Goal: Browse casually: Explore the website without a specific task or goal

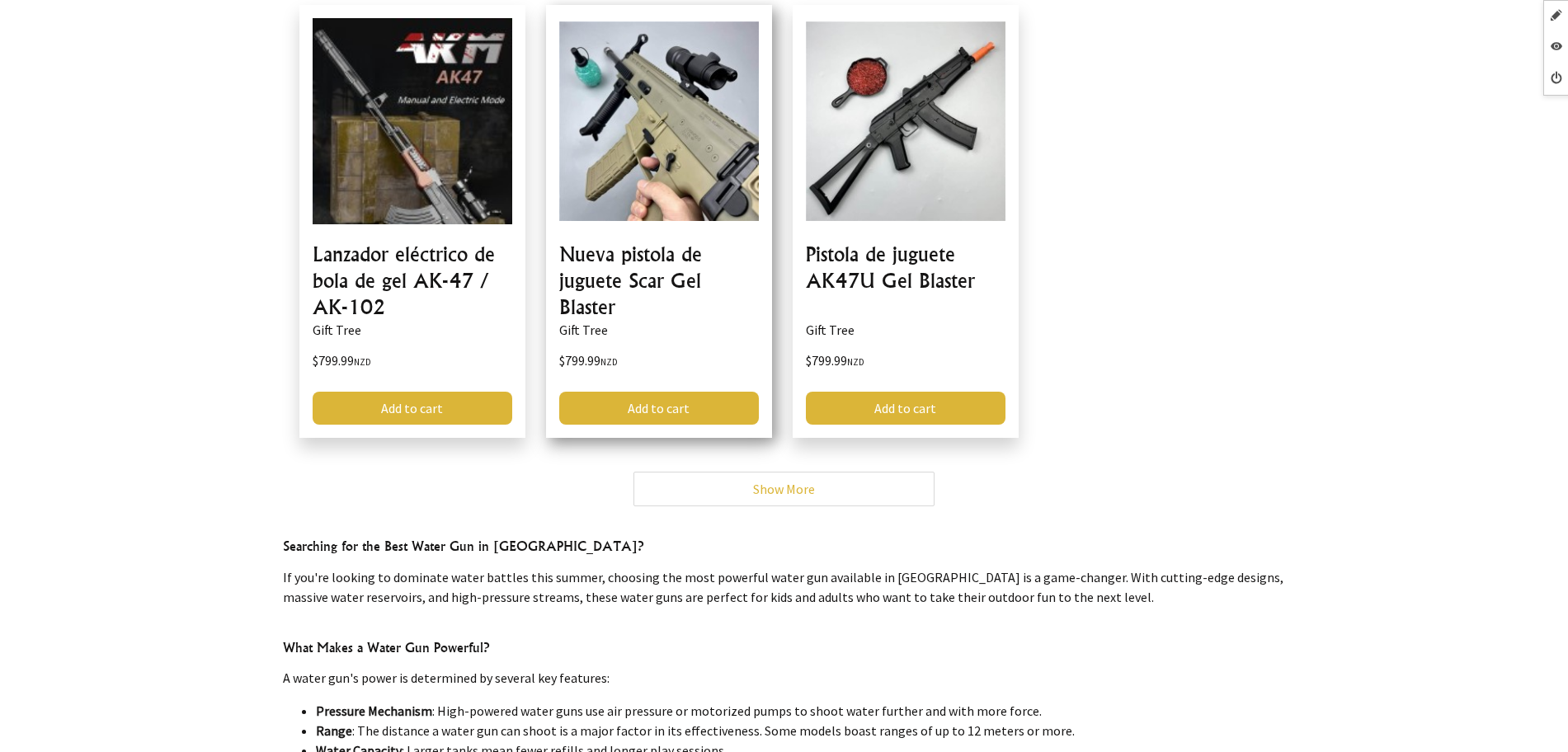
scroll to position [309, 0]
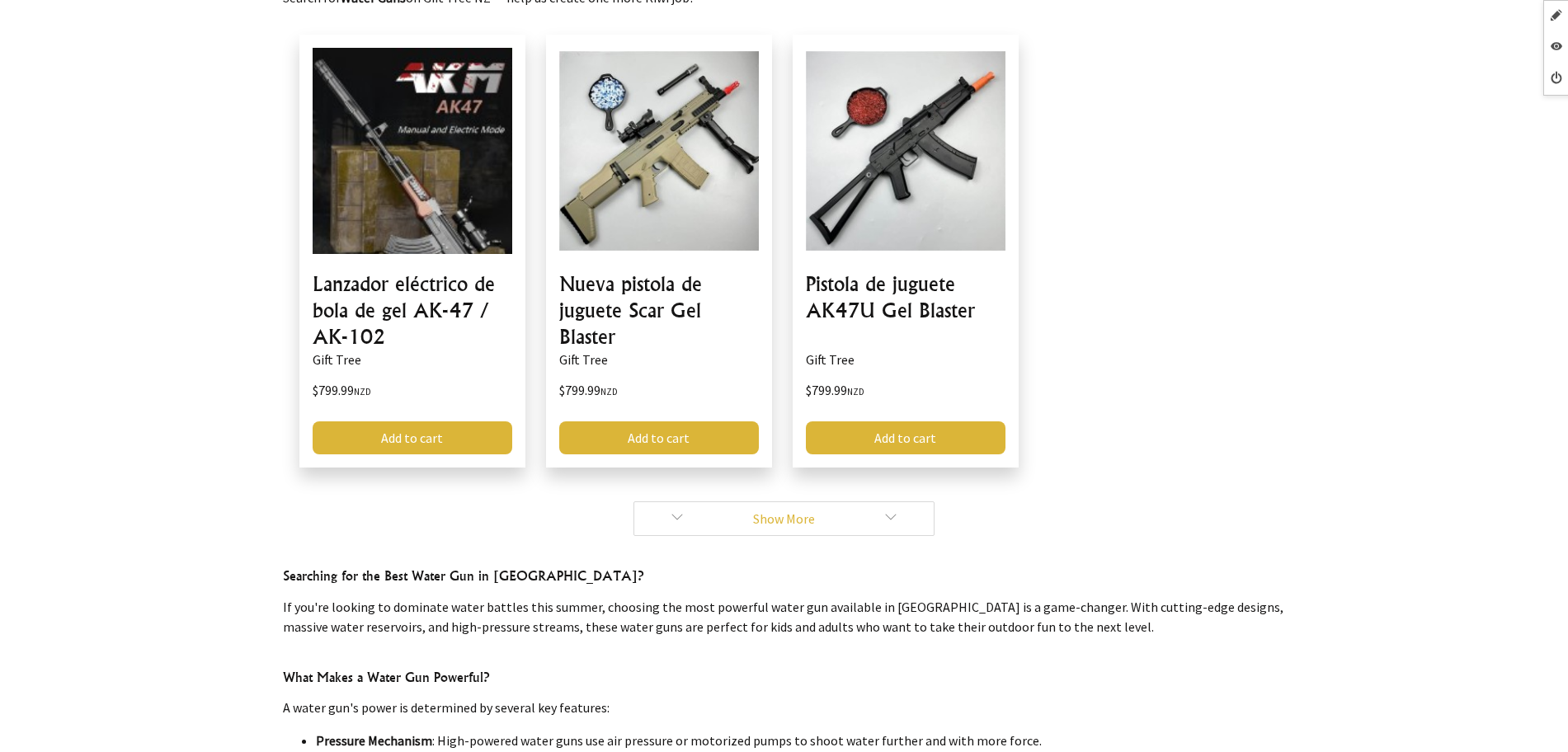
click at [679, 507] on link "Show More" at bounding box center [784, 518] width 301 height 34
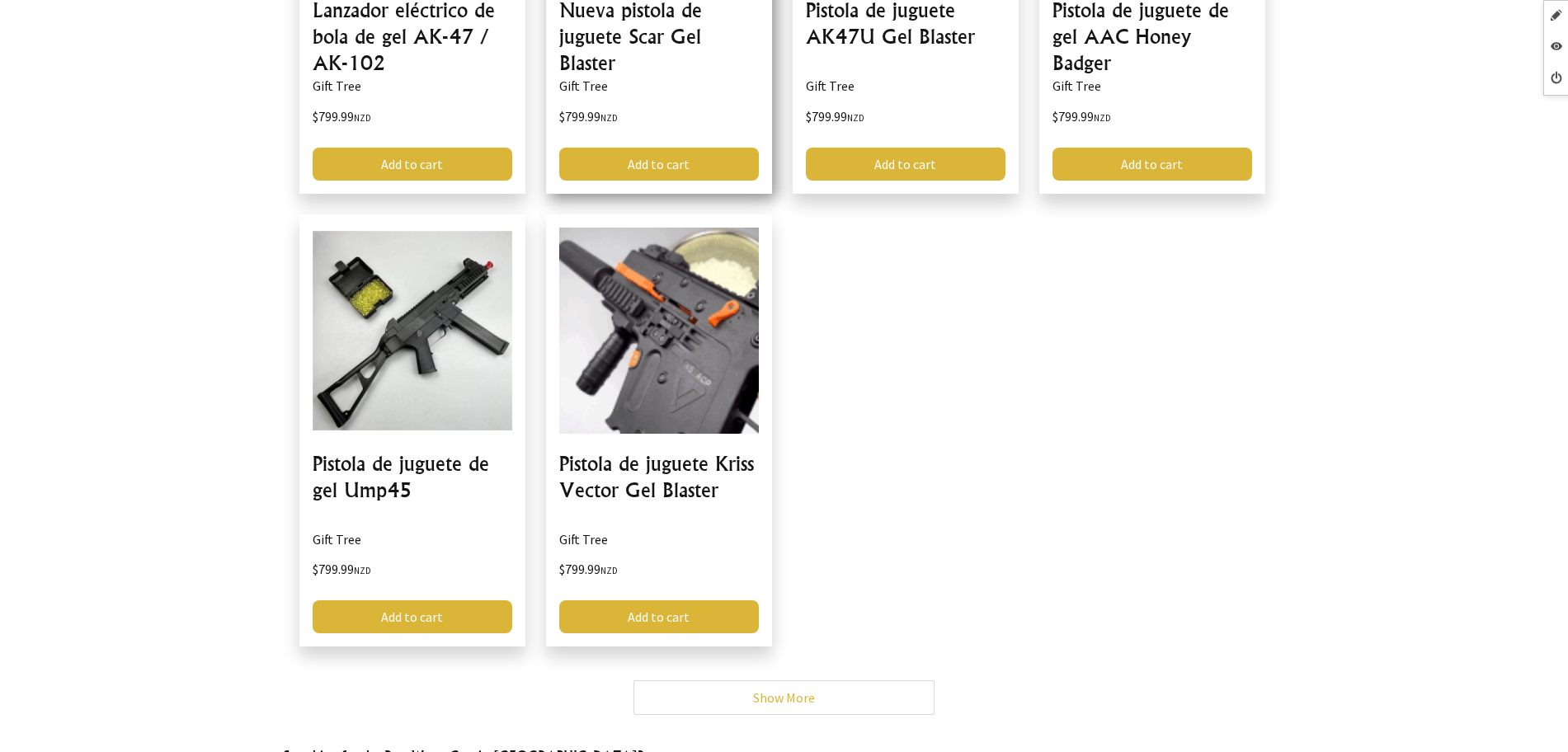
scroll to position [928, 0]
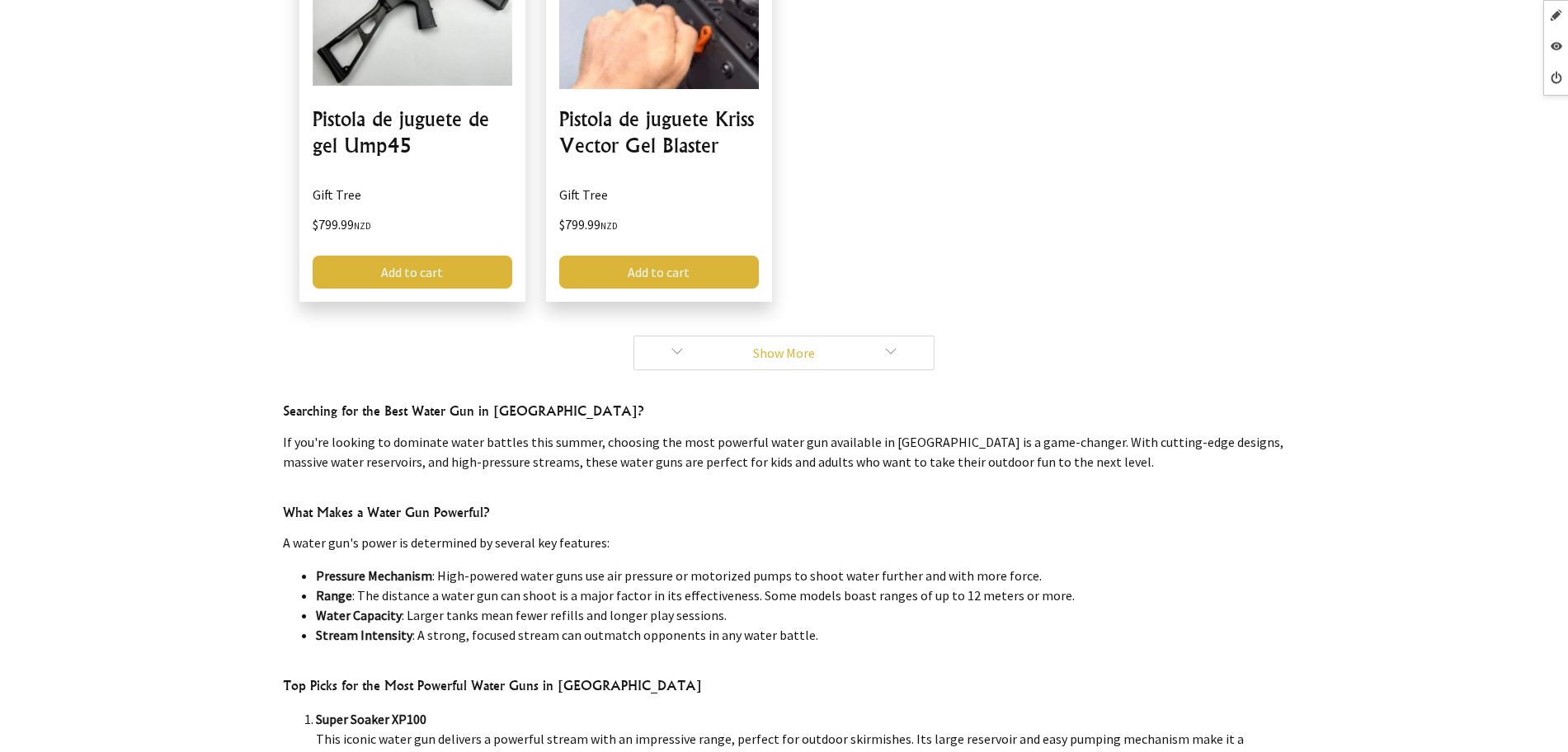
click at [692, 348] on link "Show More" at bounding box center [784, 352] width 301 height 34
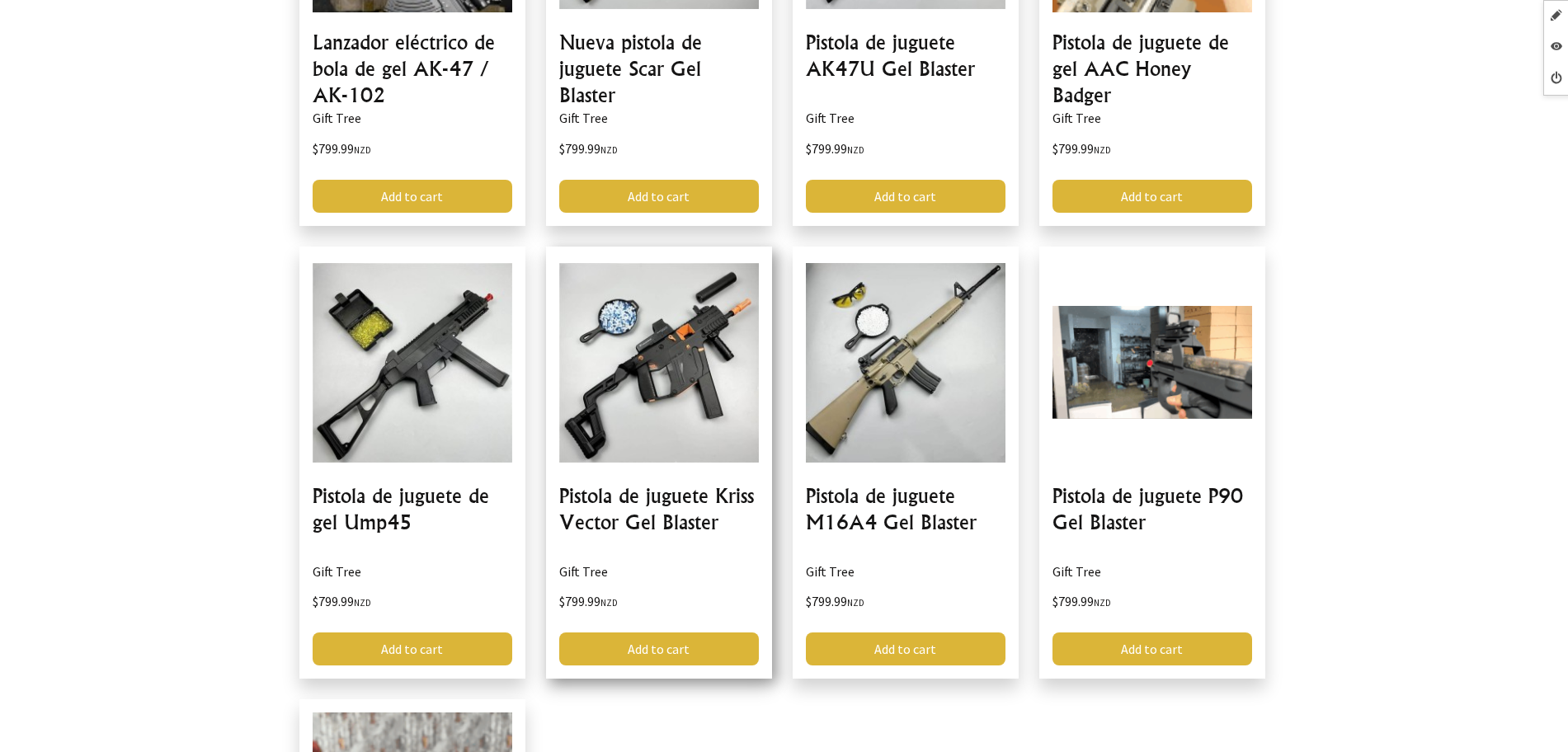
scroll to position [825, 0]
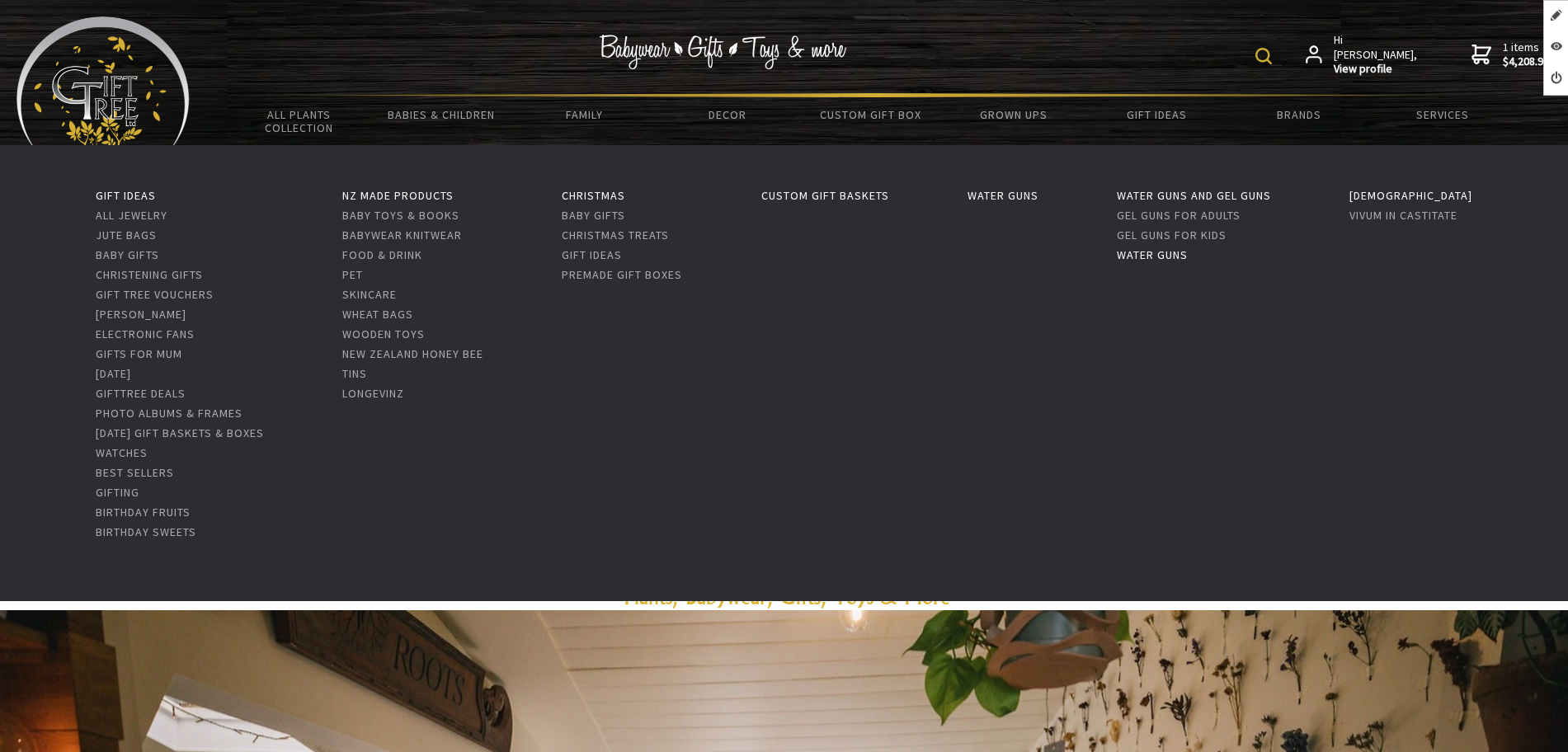
click at [1188, 253] on link "Water Guns" at bounding box center [1152, 254] width 71 height 15
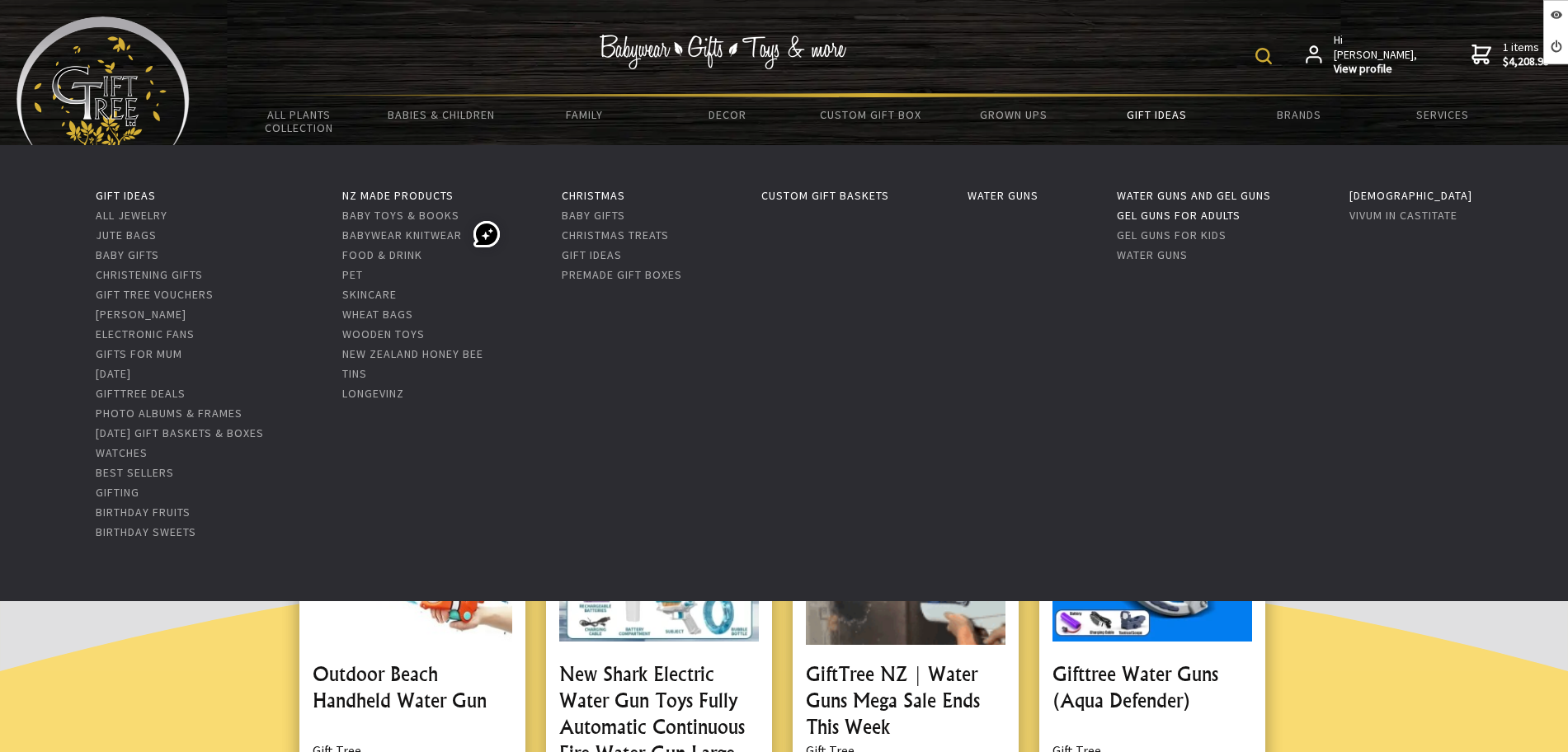
click at [1235, 221] on link "Gel Guns For Adults" at bounding box center [1179, 216] width 124 height 15
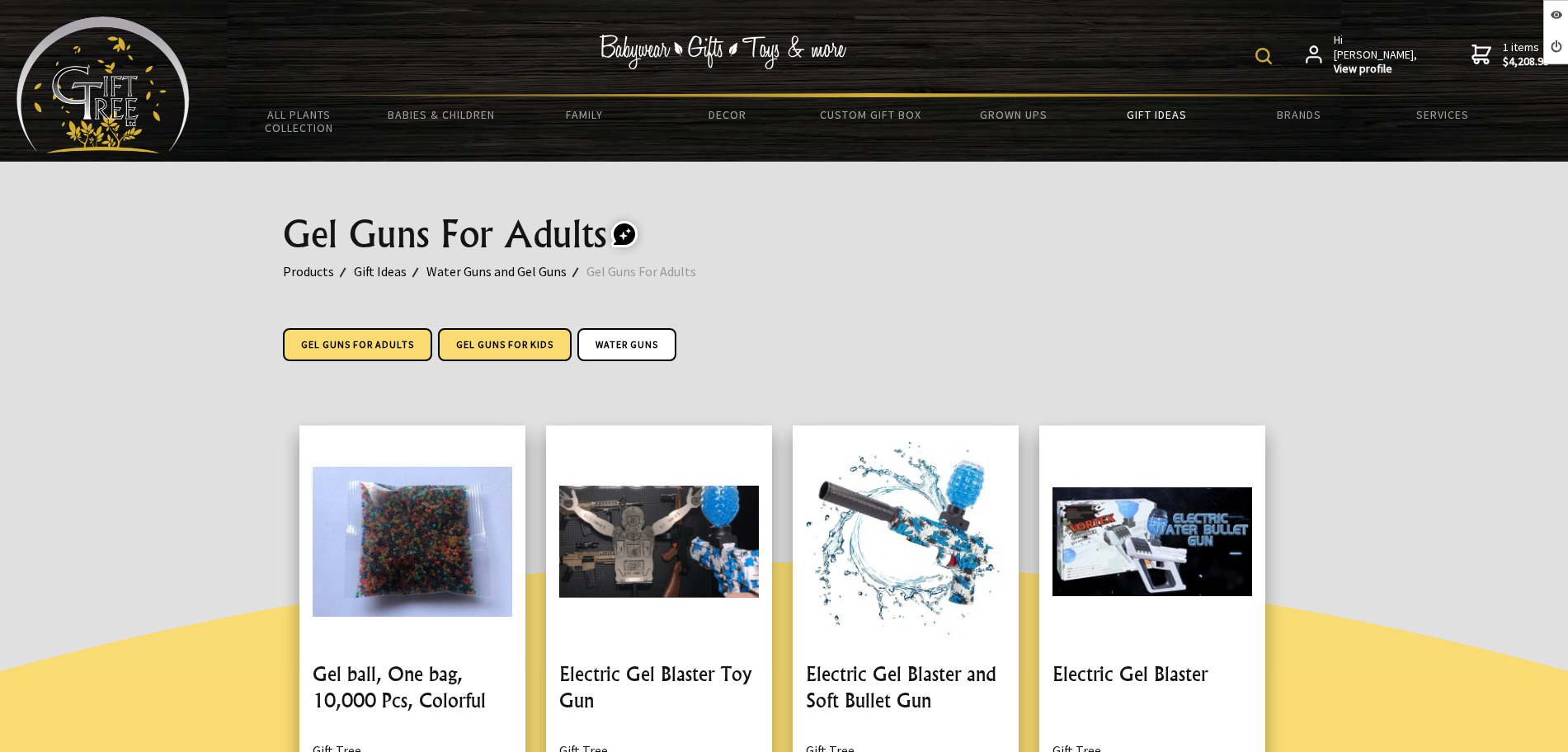
click at [514, 341] on link "Gel Guns For Kids" at bounding box center [504, 345] width 133 height 33
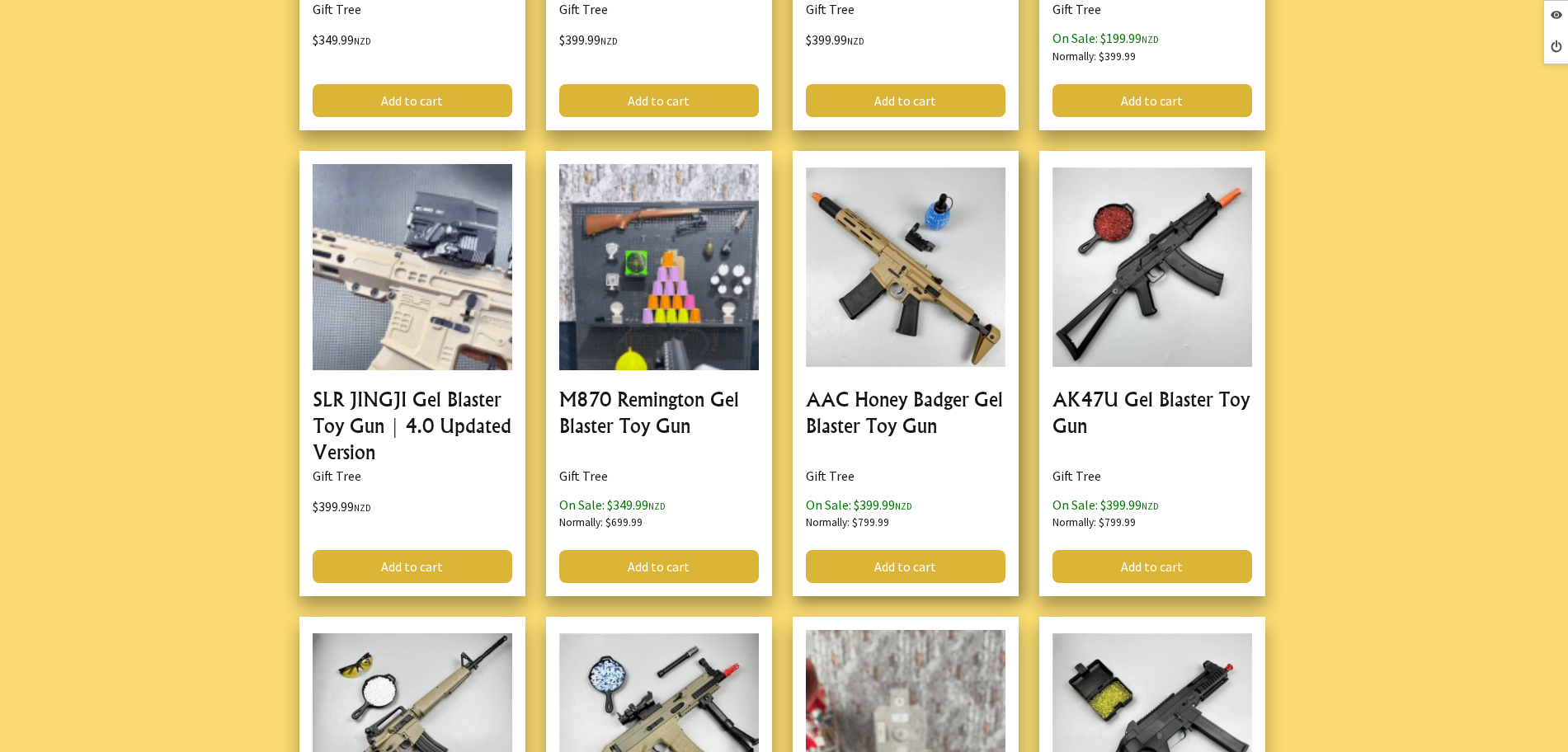
scroll to position [2783, 0]
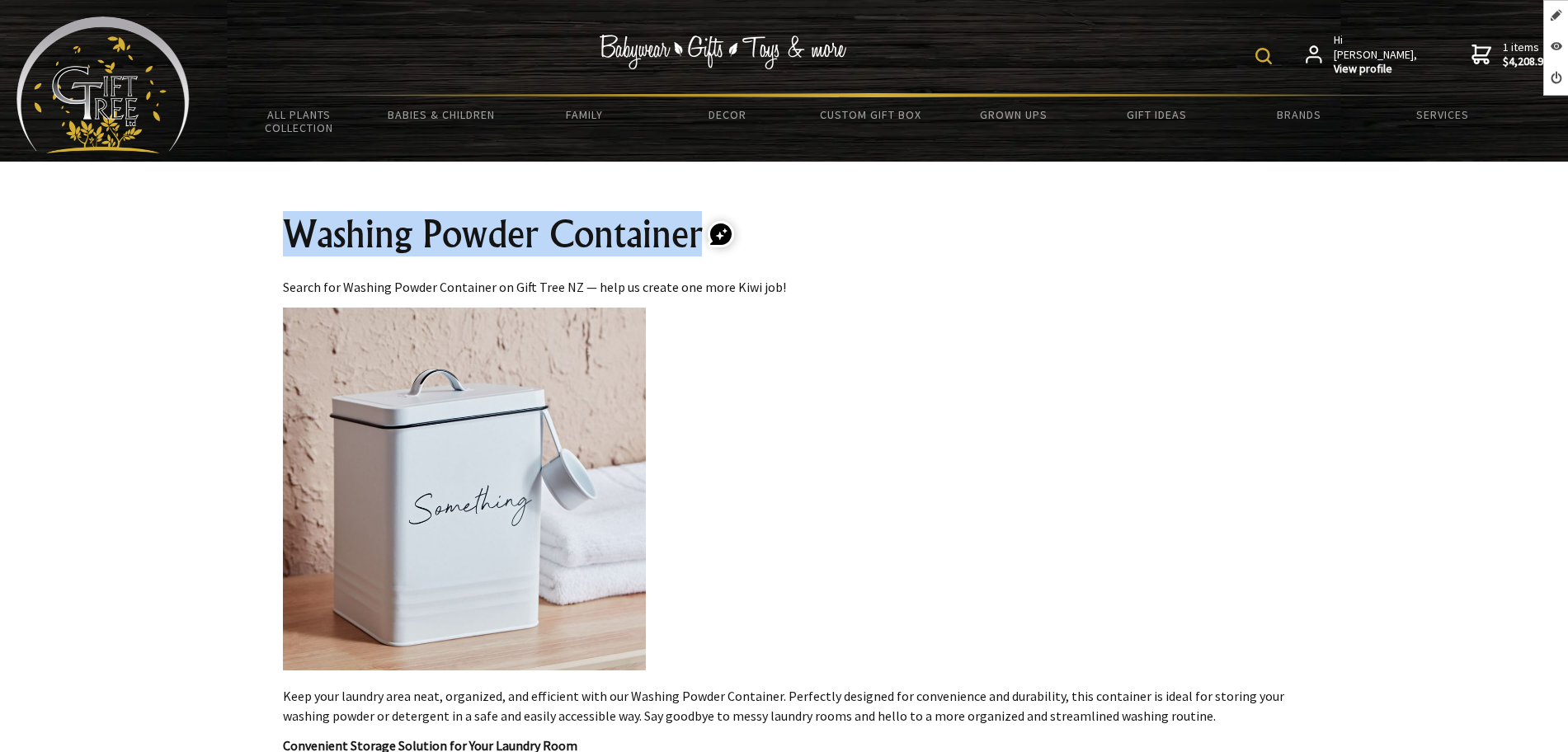
drag, startPoint x: 655, startPoint y: 217, endPoint x: 228, endPoint y: 217, distance: 427.0
